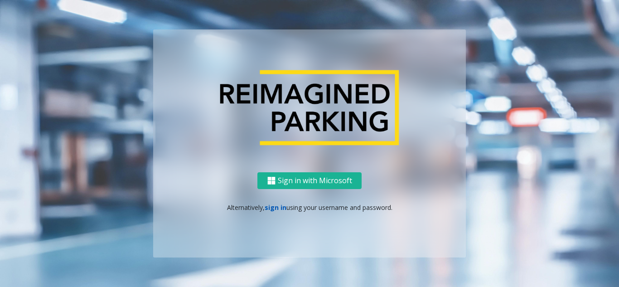
click at [266, 208] on link "sign in" at bounding box center [276, 207] width 22 height 9
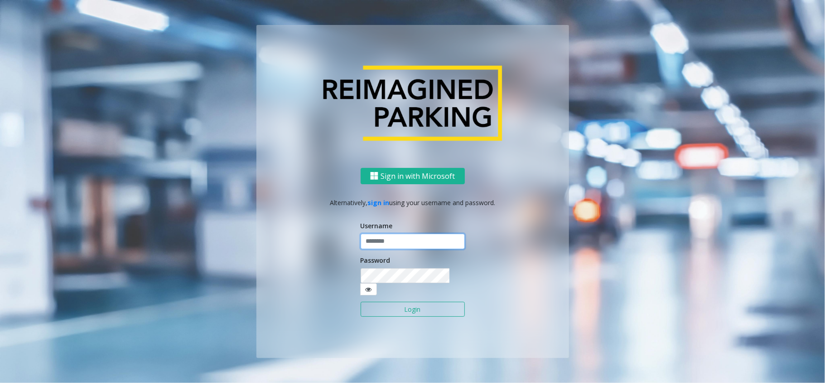
click at [373, 242] on input "text" at bounding box center [413, 240] width 104 height 15
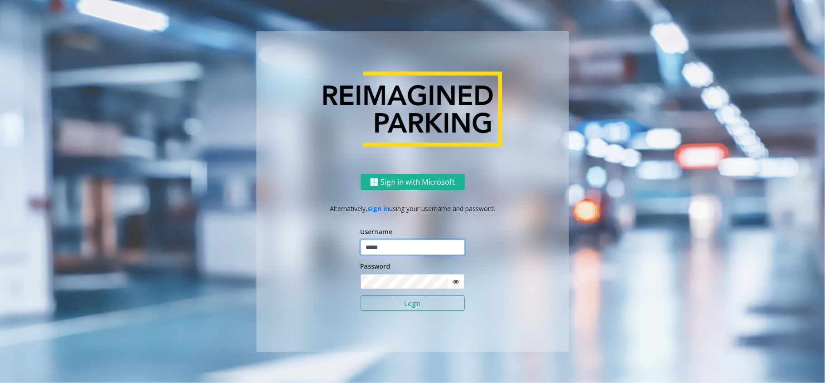
type input "*****"
click at [361, 286] on button "Login" at bounding box center [413, 302] width 104 height 15
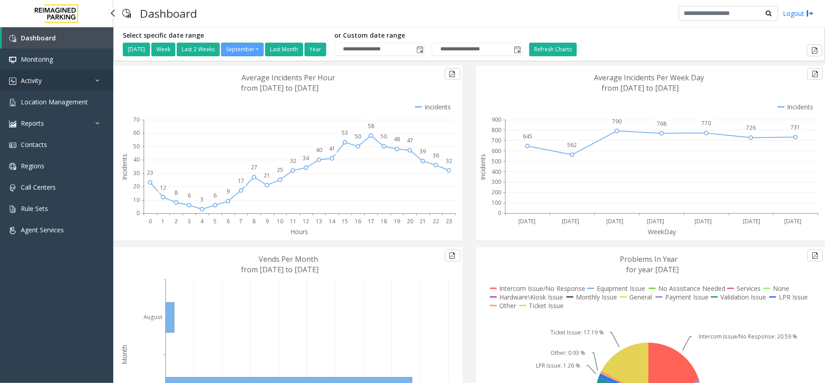
click at [71, 82] on link "Activity" at bounding box center [56, 80] width 113 height 21
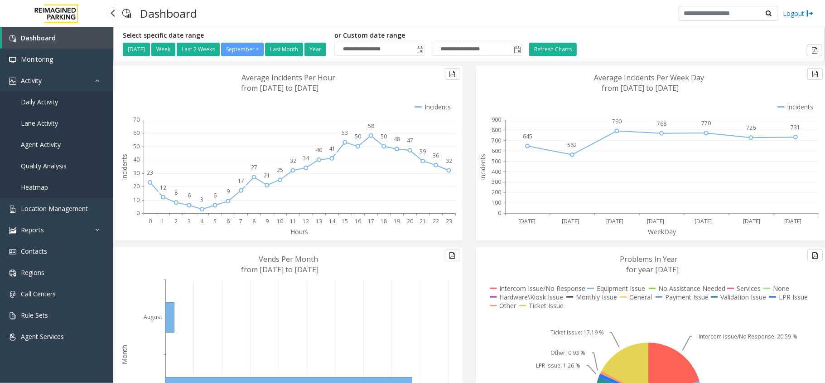
click at [70, 104] on link "Daily Activity" at bounding box center [56, 101] width 113 height 21
click at [69, 78] on link "Activity" at bounding box center [56, 80] width 113 height 21
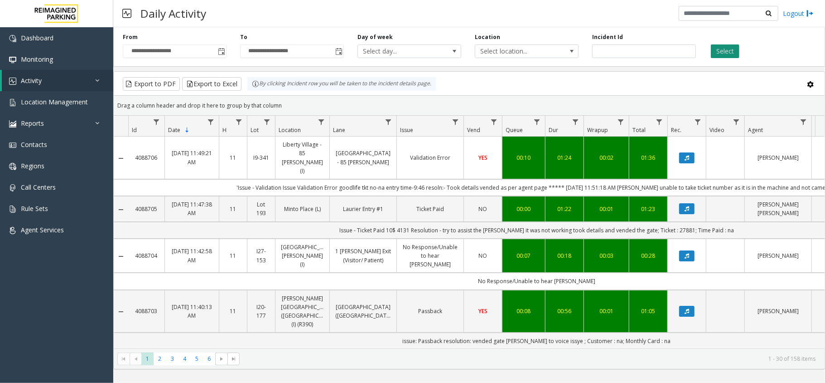
click at [735, 49] on button "Select" at bounding box center [725, 51] width 29 height 14
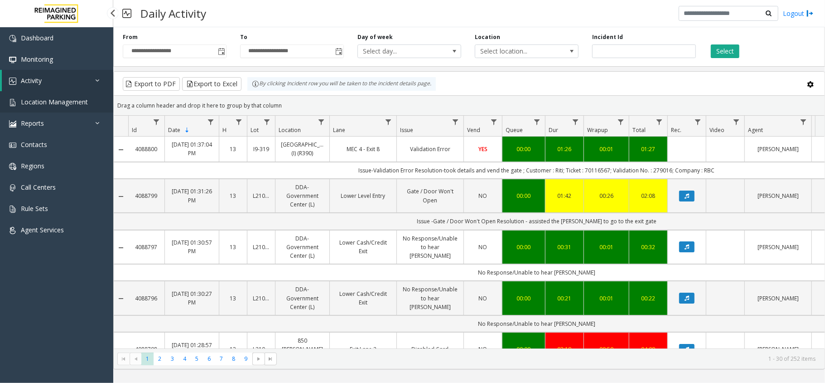
click at [65, 104] on span "Location Management" at bounding box center [54, 101] width 67 height 9
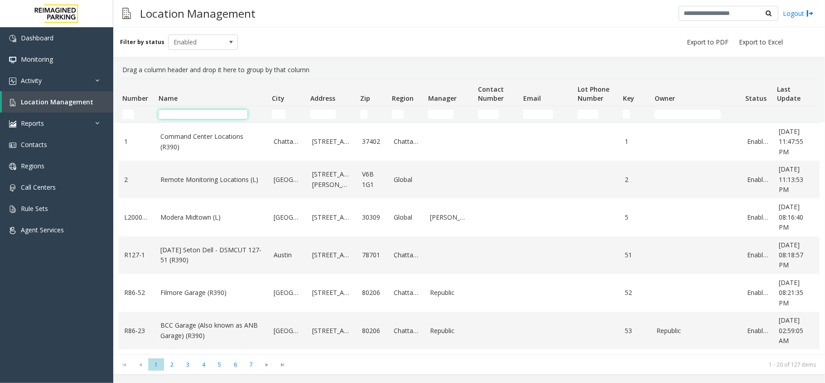
click at [187, 110] on input "Name Filter" at bounding box center [203, 114] width 89 height 9
click at [124, 66] on div "Drag a column header and drop it here to group by that column" at bounding box center [469, 69] width 701 height 17
drag, startPoint x: 178, startPoint y: 111, endPoint x: 179, endPoint y: 120, distance: 9.7
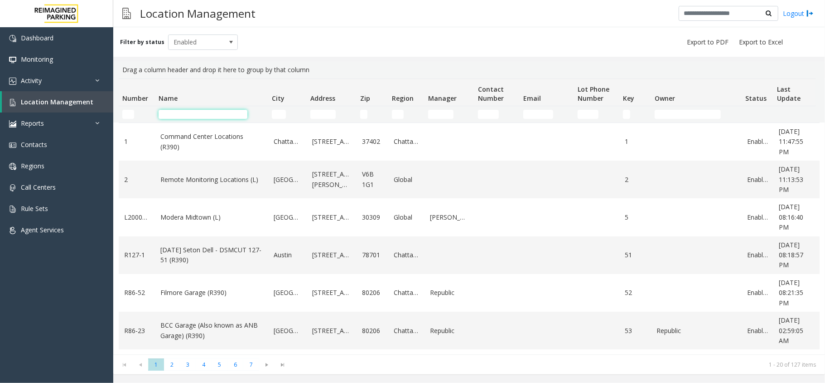
click at [178, 116] on input "Name Filter" at bounding box center [203, 114] width 89 height 9
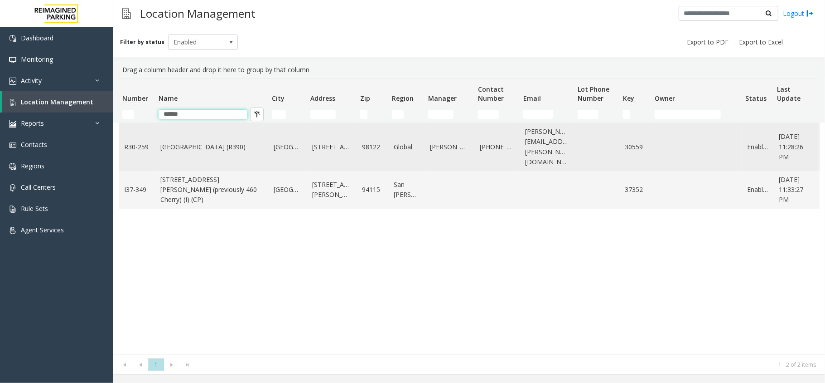
type input "******"
click at [189, 142] on link "Cherry Hill (R390)" at bounding box center [211, 147] width 102 height 10
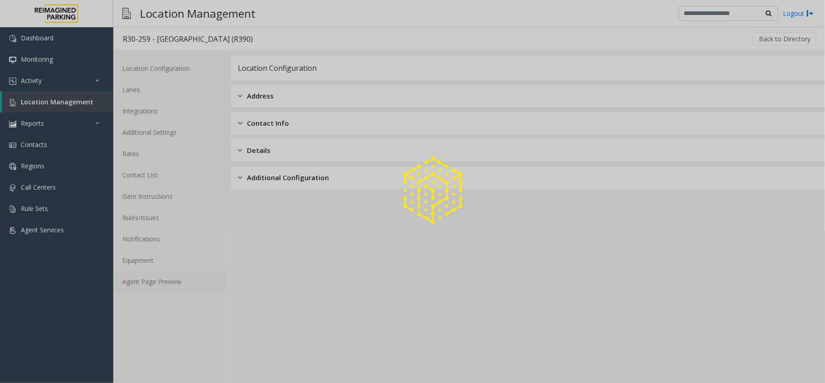
drag, startPoint x: 152, startPoint y: 283, endPoint x: 146, endPoint y: 279, distance: 7.5
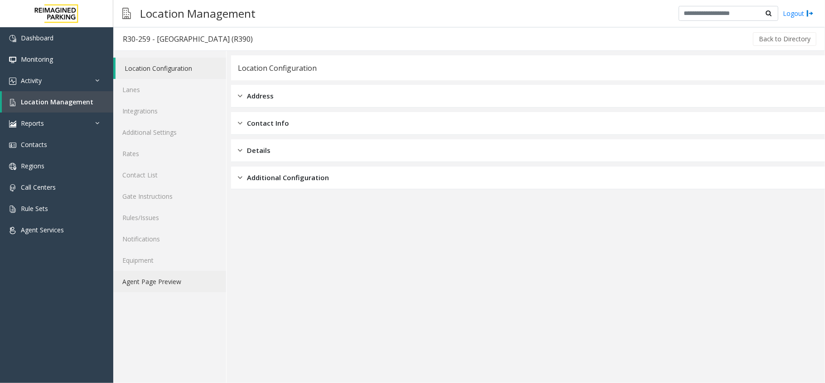
click at [146, 279] on link "Agent Page Preview" at bounding box center [169, 281] width 113 height 21
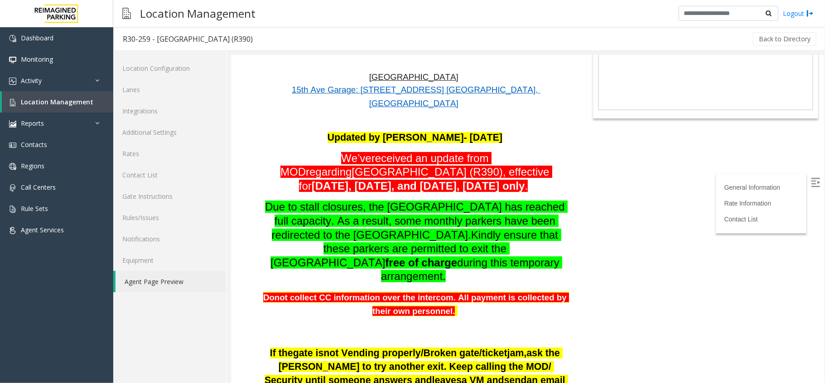
scroll to position [60, 0]
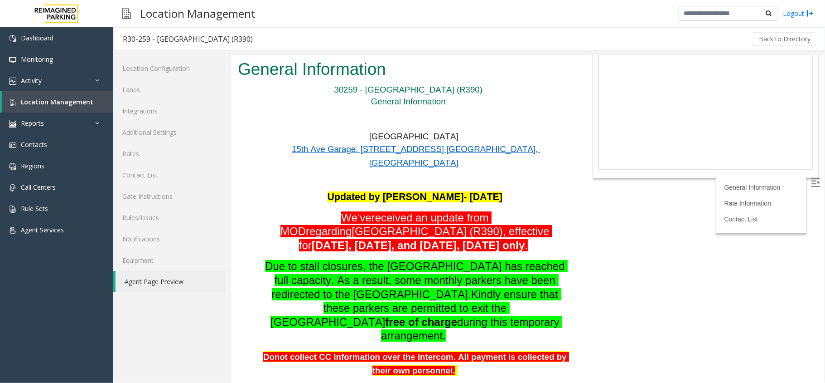
click at [811, 184] on img at bounding box center [815, 181] width 9 height 9
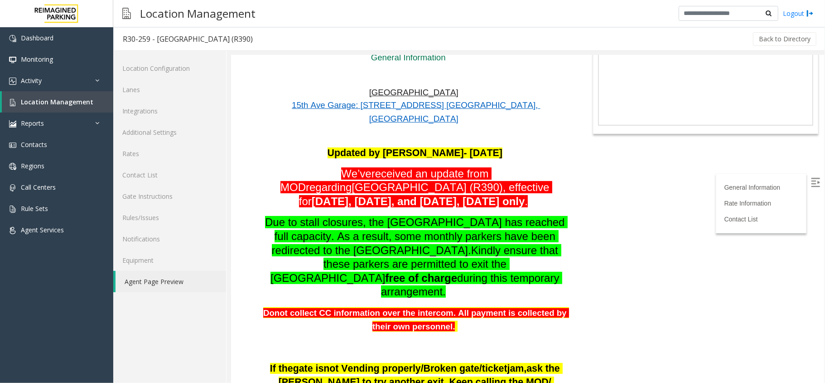
scroll to position [0, 0]
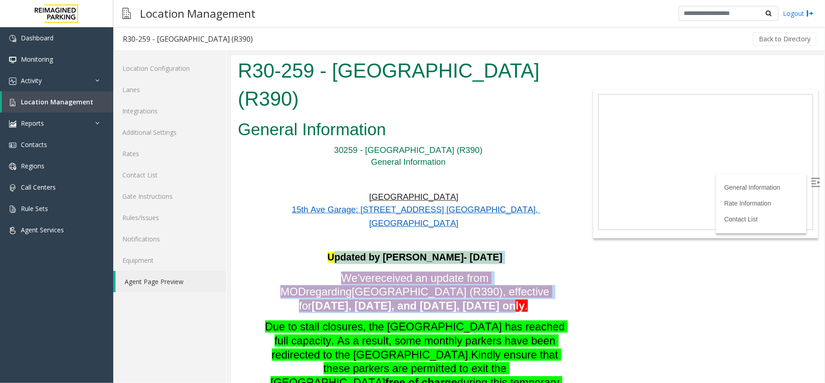
drag, startPoint x: 320, startPoint y: 212, endPoint x: 300, endPoint y: 209, distance: 21.0
click at [357, 262] on div "Updated by Kunal Singh- 11nd September 2025 We’ve received an update from MOD r…" at bounding box center [414, 354] width 311 height 208
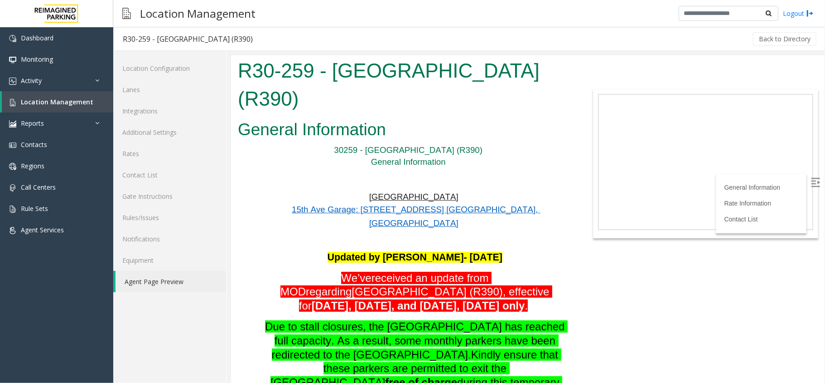
click at [299, 250] on p "Updated by Kunal Singh- 11nd September 2025" at bounding box center [414, 256] width 311 height 13
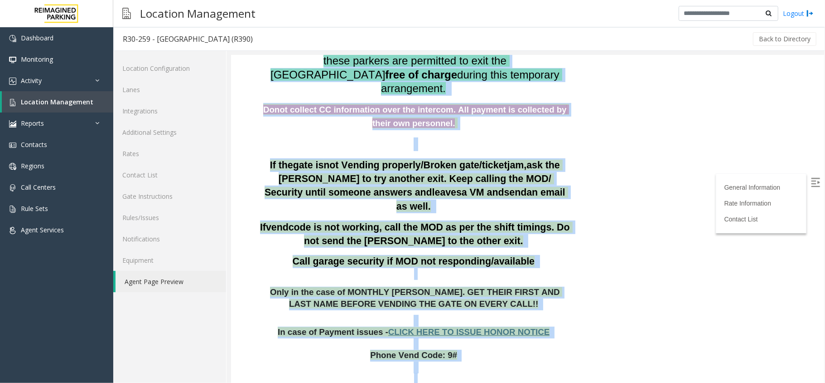
scroll to position [333, 0]
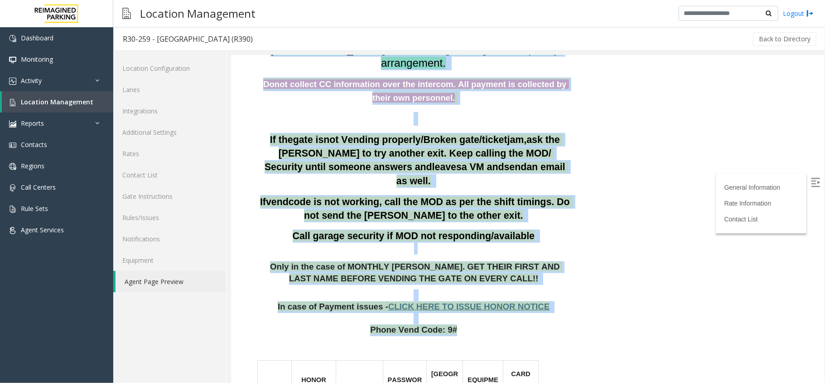
drag, startPoint x: 315, startPoint y: 214, endPoint x: 448, endPoint y: 255, distance: 138.4
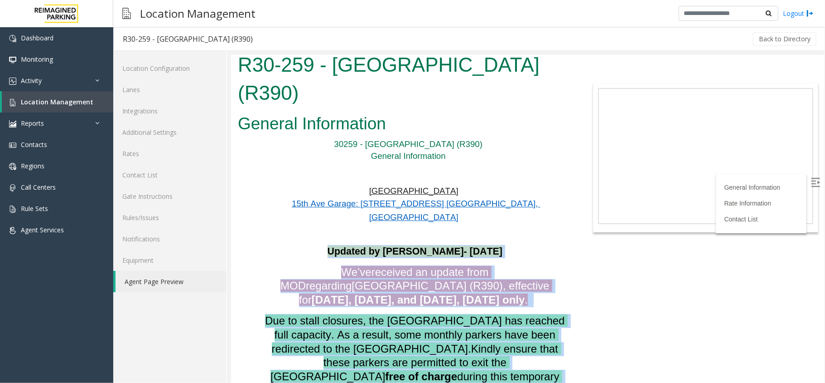
scroll to position [0, 0]
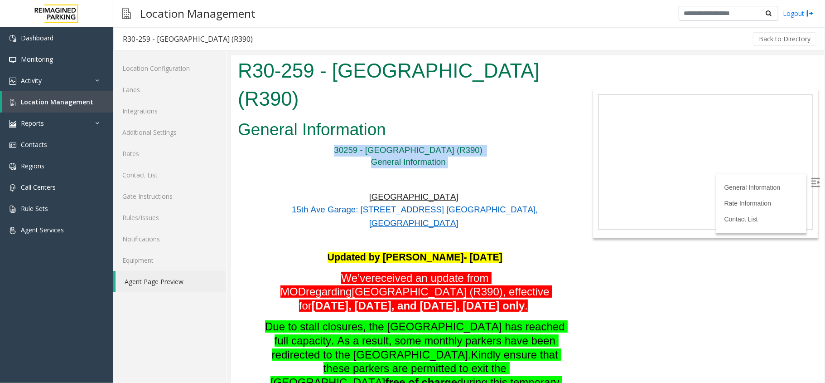
drag, startPoint x: 355, startPoint y: 122, endPoint x: 448, endPoint y: 130, distance: 93.2
click at [448, 156] on p "General Information" at bounding box center [409, 162] width 322 height 12
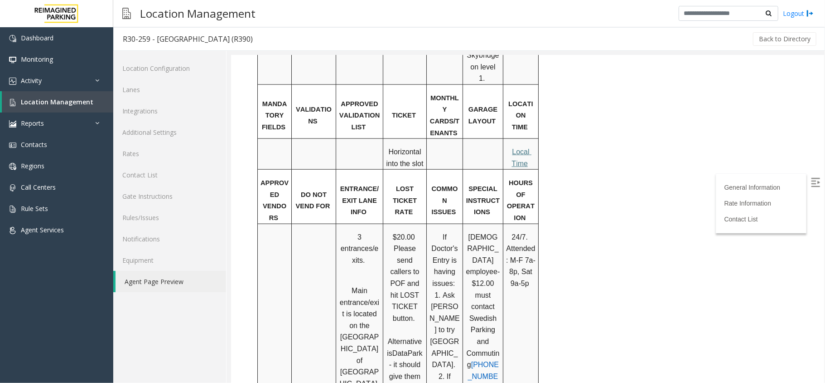
scroll to position [786, 0]
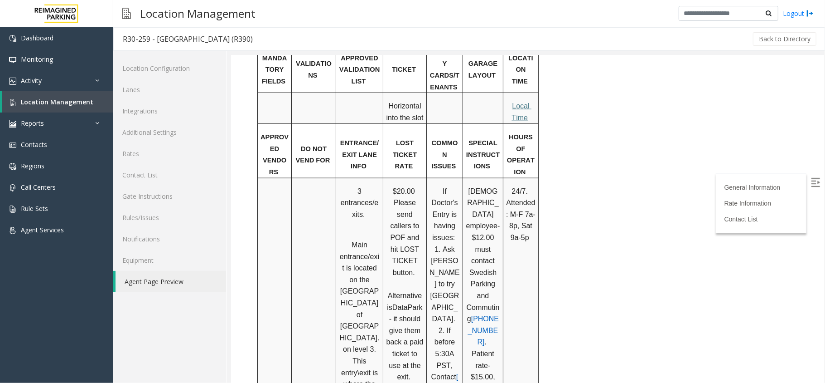
drag, startPoint x: 824, startPoint y: 135, endPoint x: 817, endPoint y: 118, distance: 17.9
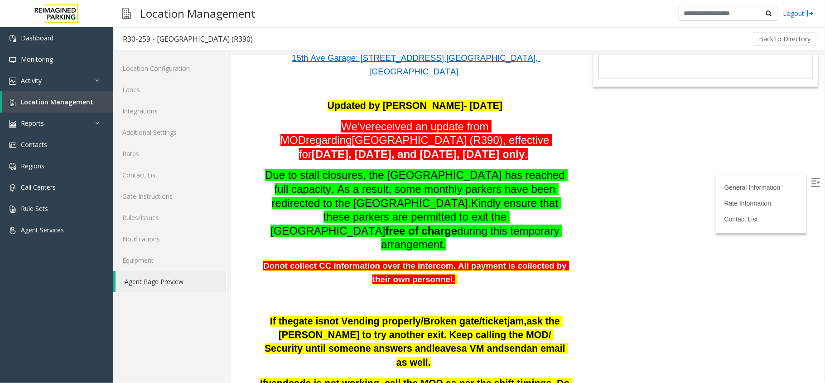
scroll to position [96, 0]
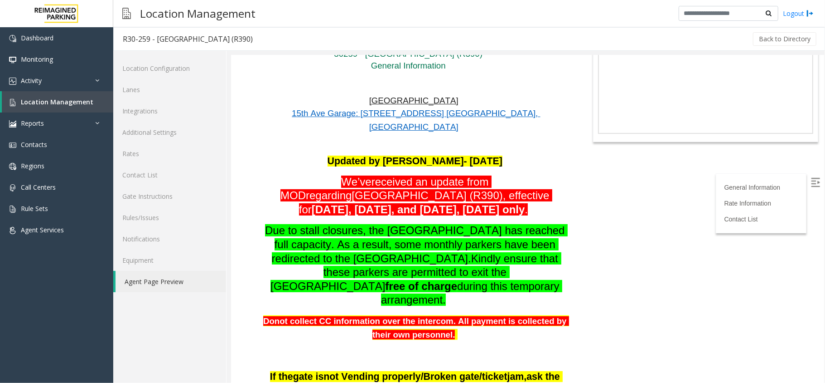
click at [607, 139] on body "R30-259 - Cherry Hill (R390) General Information 30259 - Cherry Hill (R390) Gen…" at bounding box center [527, 122] width 593 height 327
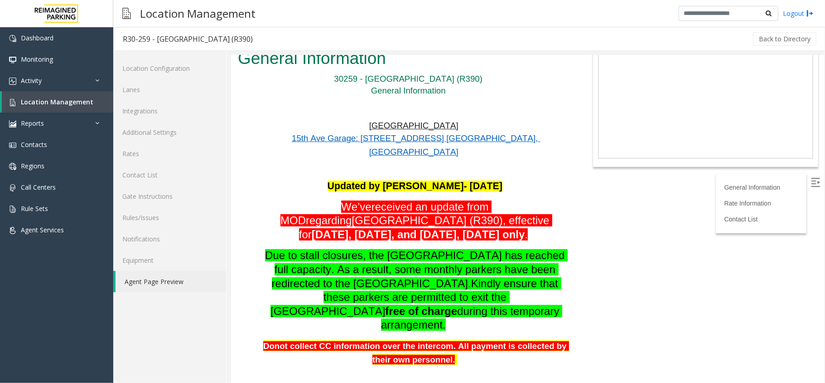
scroll to position [0, 0]
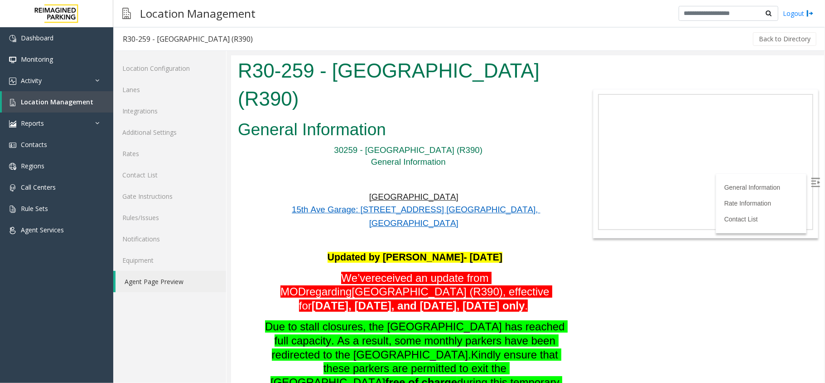
drag, startPoint x: 821, startPoint y: 74, endPoint x: 1056, endPoint y: 123, distance: 239.8
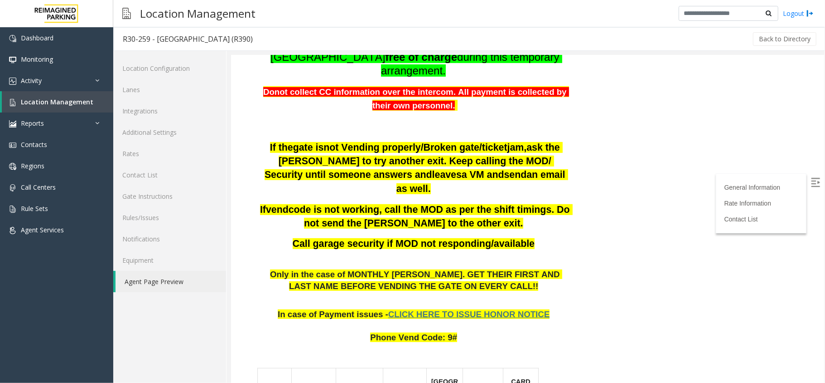
scroll to position [412, 0]
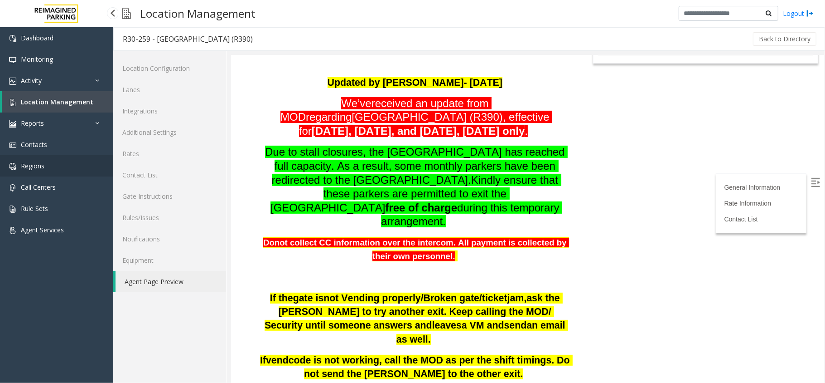
scroll to position [181, 0]
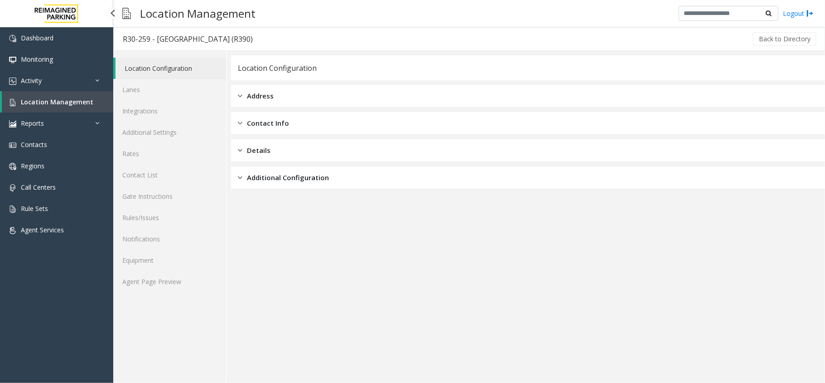
click at [31, 102] on span "Location Management" at bounding box center [57, 101] width 73 height 9
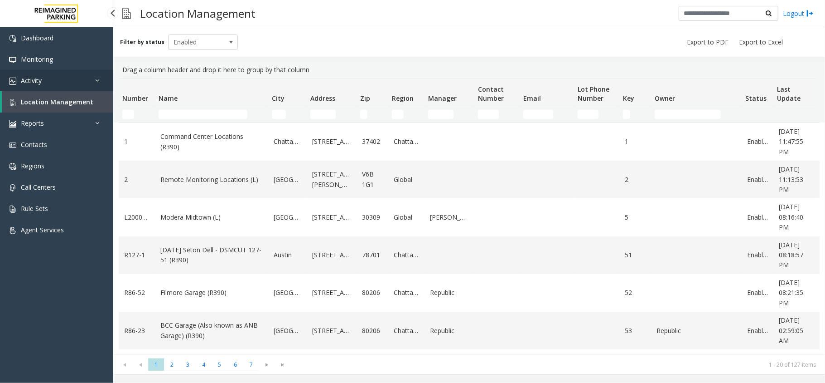
click at [55, 79] on link "Activity" at bounding box center [56, 80] width 113 height 21
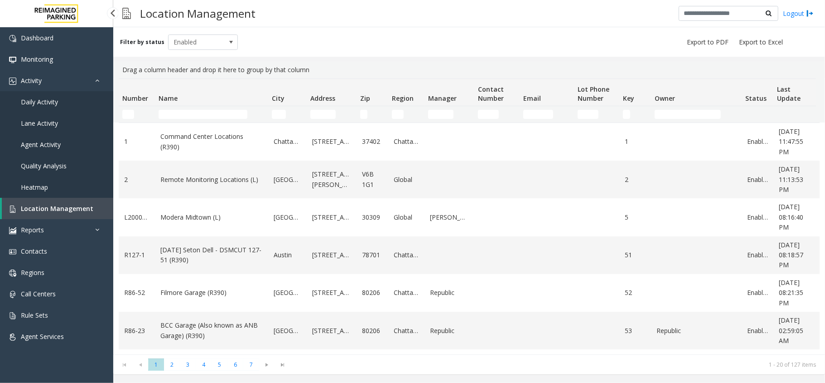
click at [42, 98] on span "Daily Activity" at bounding box center [39, 101] width 37 height 9
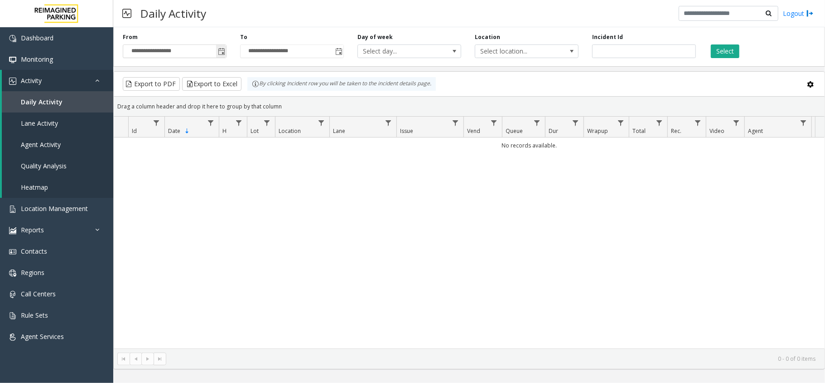
click at [219, 53] on span "Toggle popup" at bounding box center [221, 51] width 7 height 7
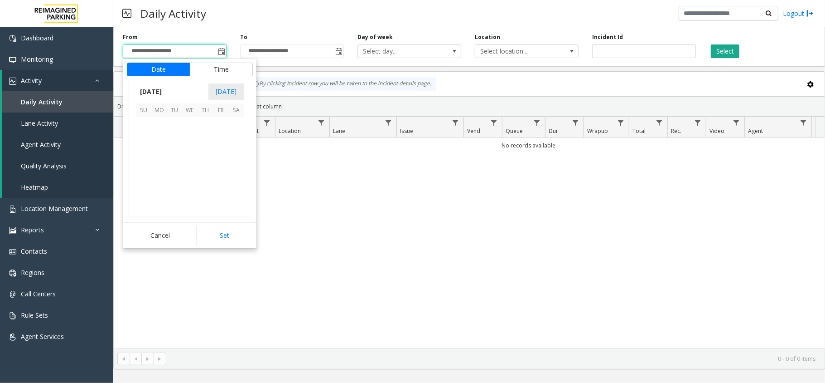
scroll to position [162679, 0]
click at [166, 189] on span "29" at bounding box center [158, 186] width 15 height 15
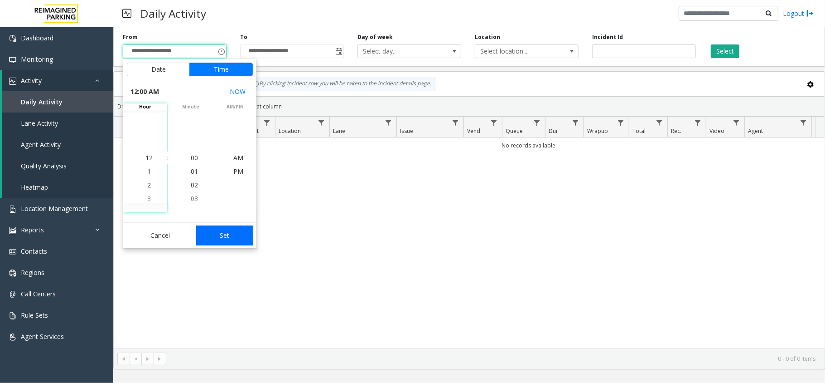
click at [197, 226] on button "Set" at bounding box center [224, 235] width 57 height 20
type input "**********"
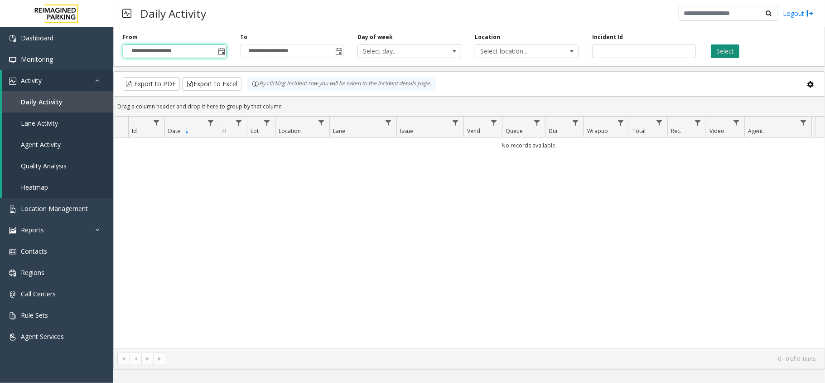
drag, startPoint x: 703, startPoint y: 57, endPoint x: 724, endPoint y: 49, distance: 22.0
click at [710, 55] on div "Select" at bounding box center [761, 45] width 117 height 25
click at [733, 45] on button "Select" at bounding box center [725, 51] width 29 height 14
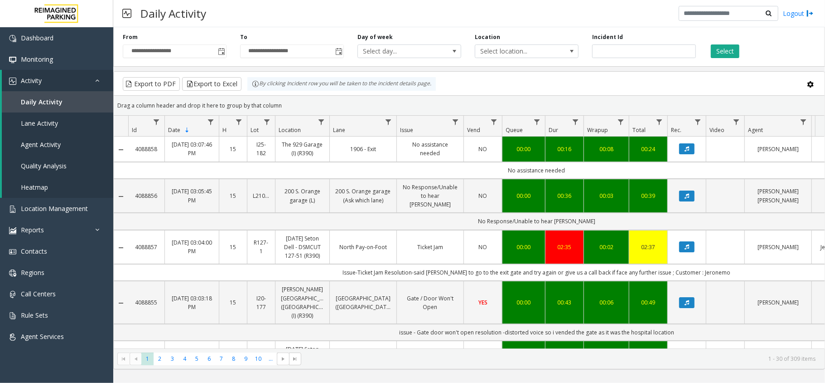
click at [504, 98] on div "Drag a column header and drop it here to group by that column" at bounding box center [469, 105] width 711 height 16
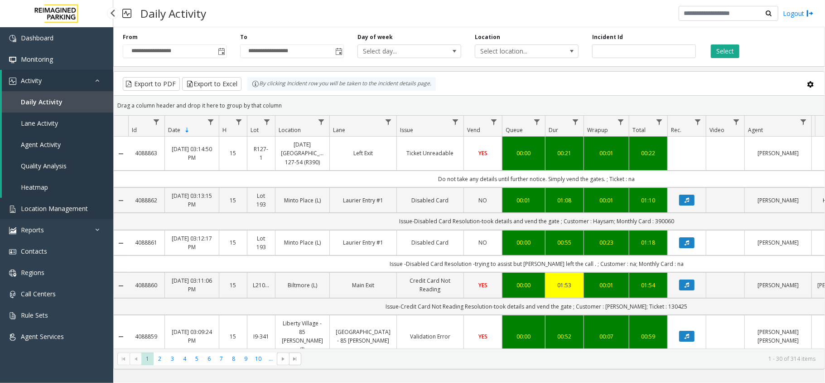
click at [75, 209] on span "Location Management" at bounding box center [54, 208] width 67 height 9
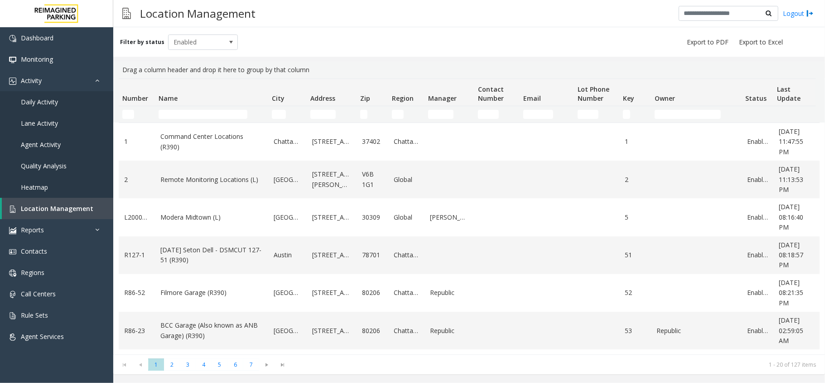
click at [187, 109] on td "Name Filter" at bounding box center [211, 114] width 113 height 16
click at [185, 115] on input "Name Filter" at bounding box center [203, 114] width 89 height 9
click at [192, 117] on input "Name Filter" at bounding box center [203, 114] width 89 height 9
drag, startPoint x: 121, startPoint y: 67, endPoint x: 314, endPoint y: 67, distance: 192.2
click at [314, 67] on div "Drag a column header and drop it here to group by that column" at bounding box center [469, 69] width 701 height 17
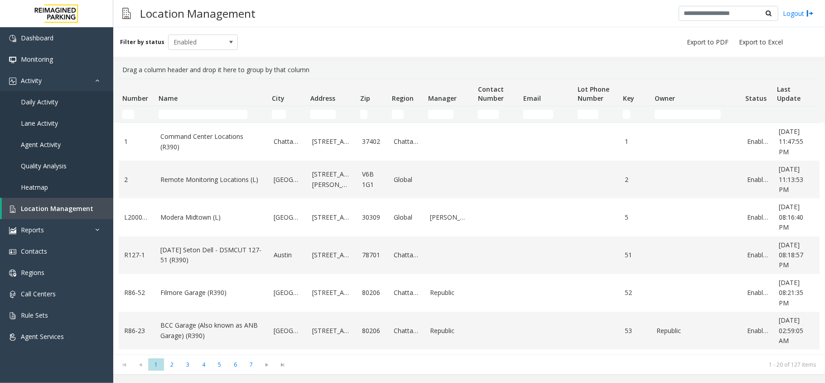
click at [312, 67] on div "Drag a column header and drop it here to group by that column" at bounding box center [469, 69] width 701 height 17
click at [214, 111] on input "Name Filter" at bounding box center [203, 114] width 89 height 9
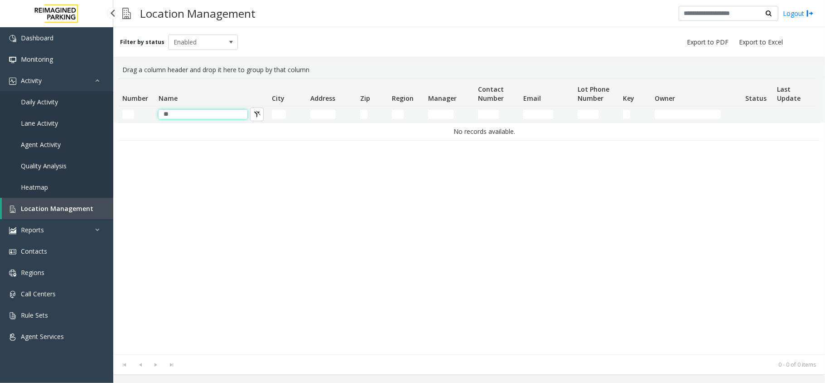
type input "*"
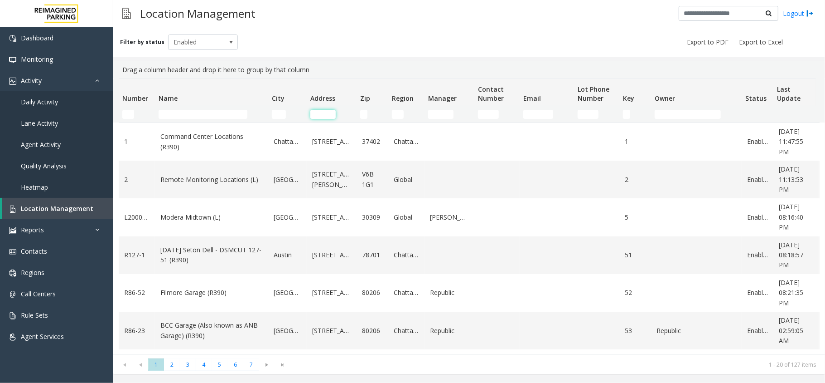
click at [335, 113] on input "Address Filter" at bounding box center [322, 114] width 25 height 9
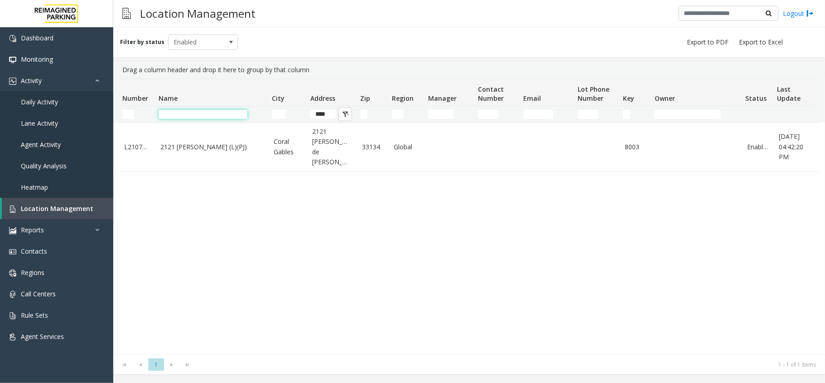
click at [188, 113] on input "Name Filter" at bounding box center [203, 114] width 89 height 9
click at [331, 112] on input "****" at bounding box center [322, 114] width 25 height 9
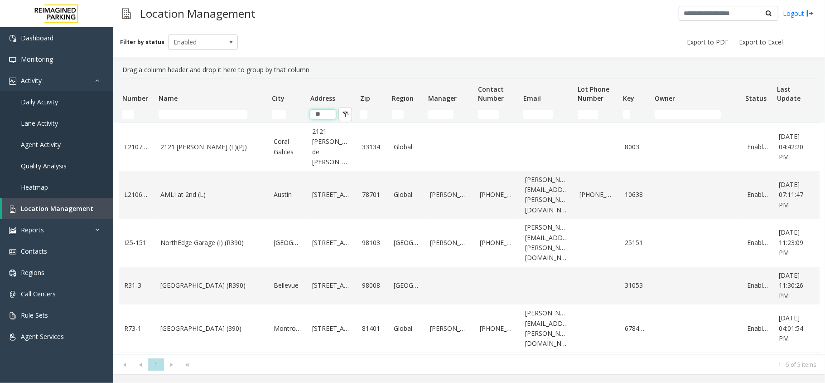
type input "*"
click at [282, 110] on input "City Filter" at bounding box center [279, 114] width 14 height 9
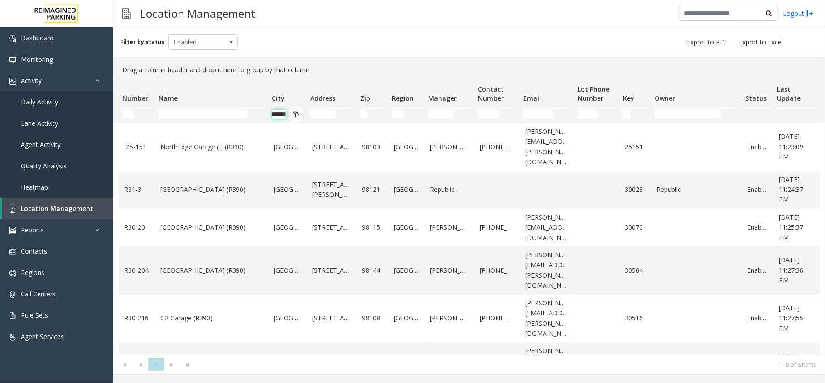
scroll to position [0, 11]
type input "*******"
click at [334, 112] on input "Address Filter" at bounding box center [322, 114] width 25 height 9
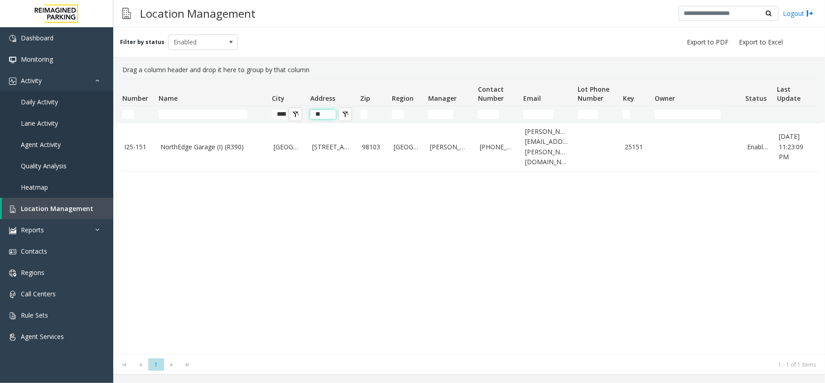
type input "*"
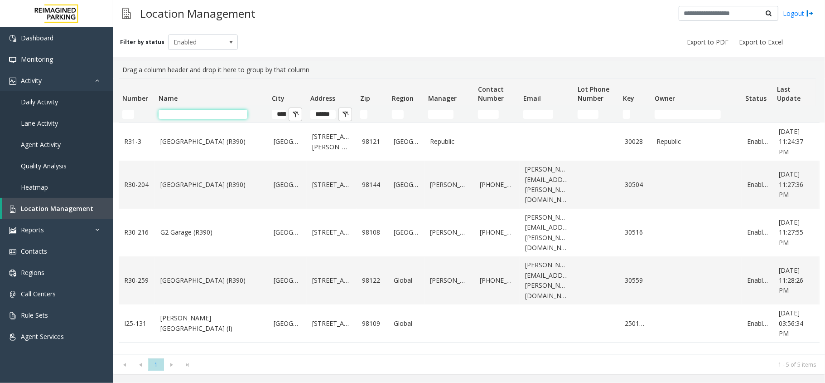
click at [179, 110] on input "Name Filter" at bounding box center [203, 114] width 89 height 9
click at [212, 90] on th "Name" at bounding box center [211, 92] width 113 height 27
drag, startPoint x: 121, startPoint y: 68, endPoint x: 325, endPoint y: 74, distance: 204.5
click at [325, 74] on div "Drag a column header and drop it here to group by that column" at bounding box center [469, 69] width 701 height 17
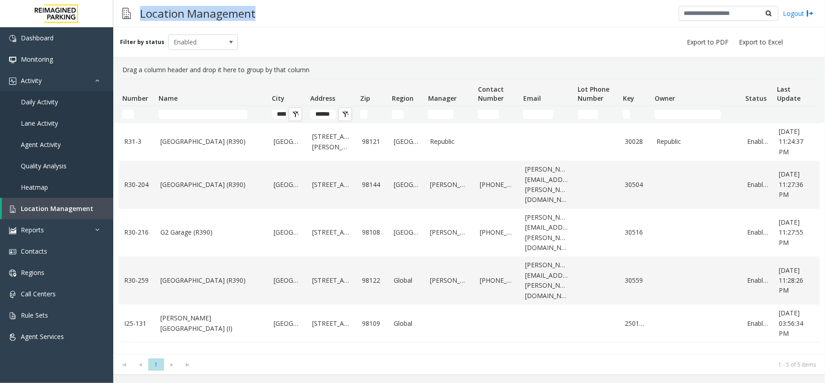
drag, startPoint x: 136, startPoint y: 11, endPoint x: 284, endPoint y: 11, distance: 147.8
click at [284, 11] on div "Location Management Logout" at bounding box center [469, 13] width 712 height 27
click at [209, 35] on span "Enabled" at bounding box center [196, 42] width 55 height 15
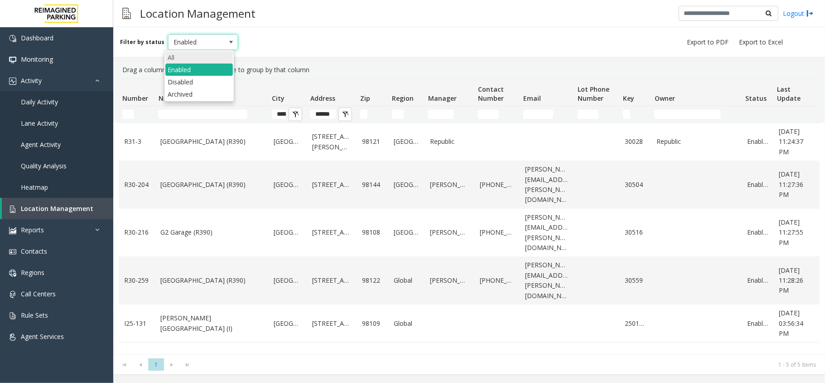
click at [194, 57] on li "All" at bounding box center [199, 57] width 68 height 12
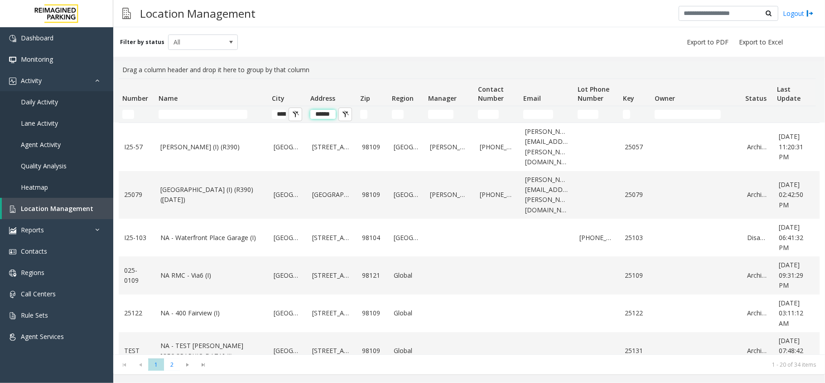
drag, startPoint x: 319, startPoint y: 112, endPoint x: 316, endPoint y: 115, distance: 4.8
click at [316, 115] on input "******" at bounding box center [322, 114] width 25 height 9
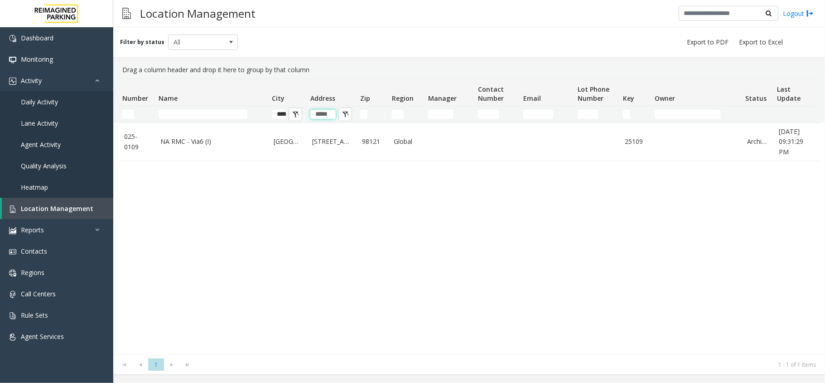
type input "****"
click at [53, 106] on link "Daily Activity" at bounding box center [56, 101] width 113 height 21
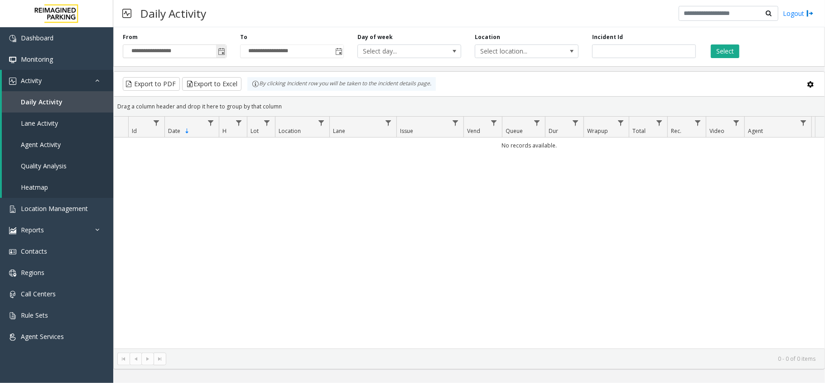
click at [222, 52] on span "Toggle popup" at bounding box center [221, 51] width 7 height 7
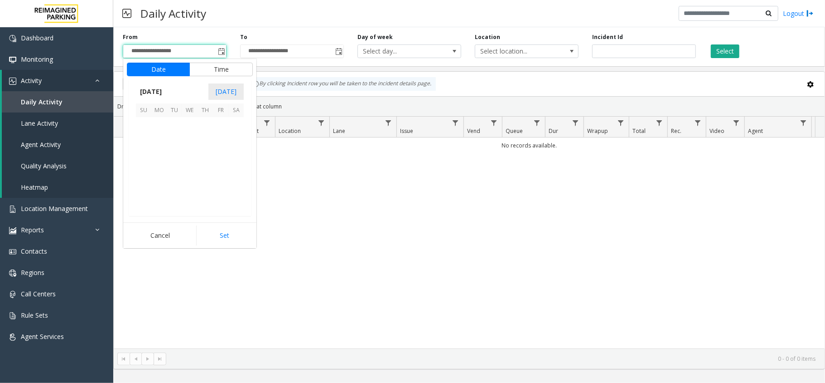
scroll to position [162679, 0]
click at [167, 185] on span "30" at bounding box center [174, 186] width 15 height 15
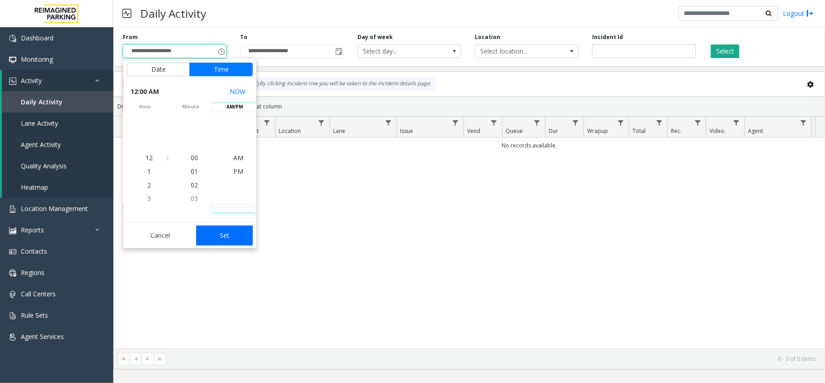
click at [220, 236] on button "Set" at bounding box center [224, 235] width 57 height 20
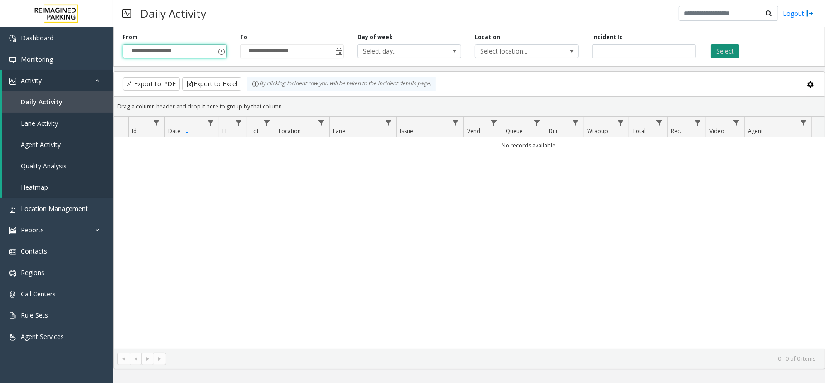
click at [713, 48] on button "Select" at bounding box center [725, 51] width 29 height 14
click at [218, 53] on span "Toggle popup" at bounding box center [221, 51] width 7 height 7
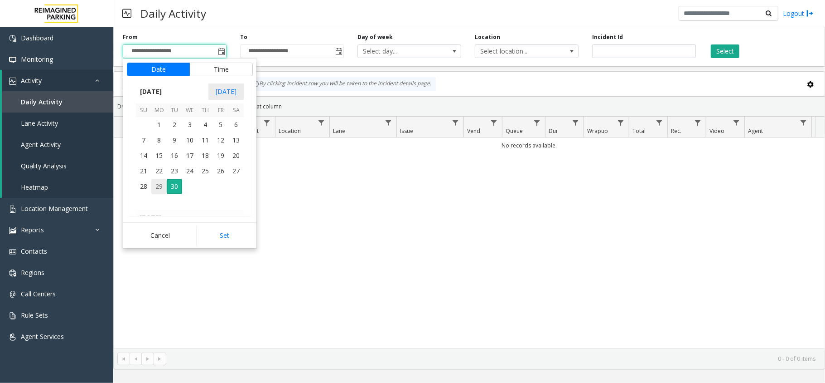
click at [162, 186] on span "29" at bounding box center [158, 186] width 15 height 15
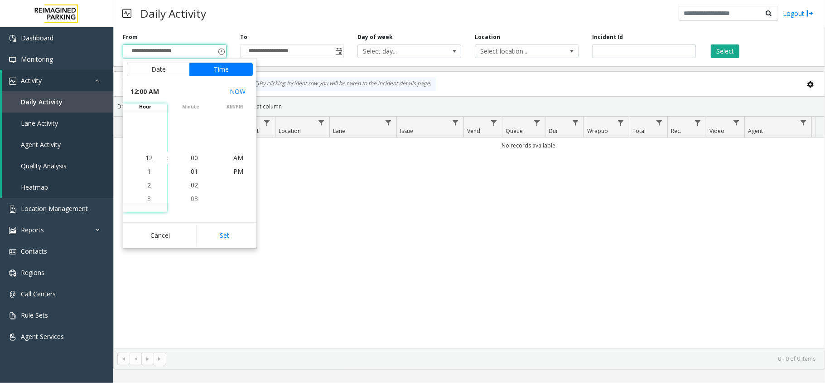
click at [229, 238] on button "Set" at bounding box center [224, 235] width 57 height 20
type input "**********"
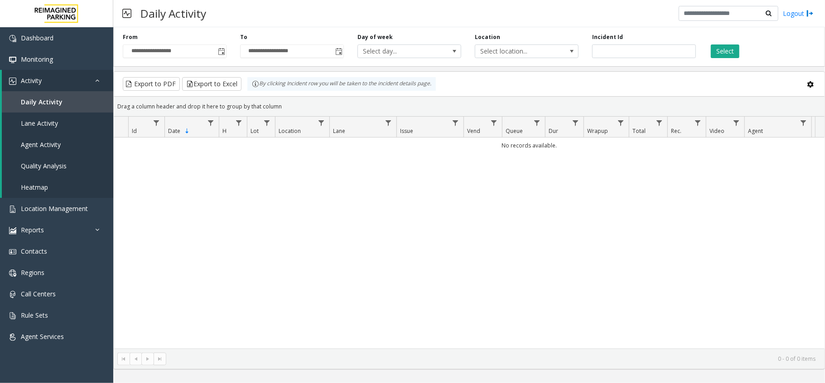
click at [710, 48] on div "Select" at bounding box center [761, 45] width 117 height 25
click at [712, 47] on button "Select" at bounding box center [725, 51] width 29 height 14
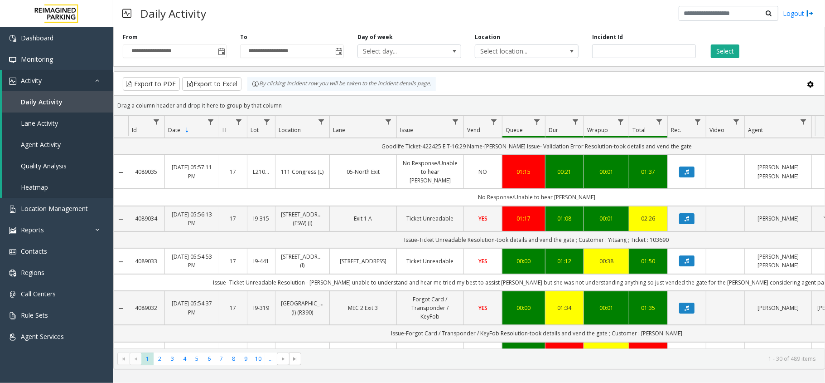
scroll to position [121, 0]
